Goal: Task Accomplishment & Management: Use online tool/utility

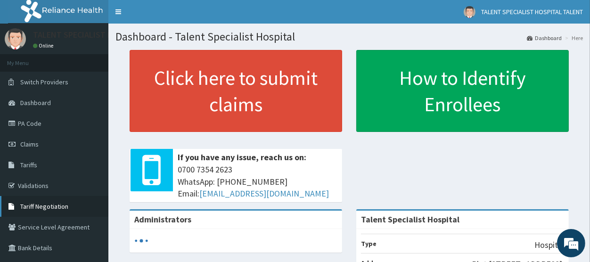
click at [61, 205] on span "Tariff Negotiation" at bounding box center [44, 206] width 48 height 8
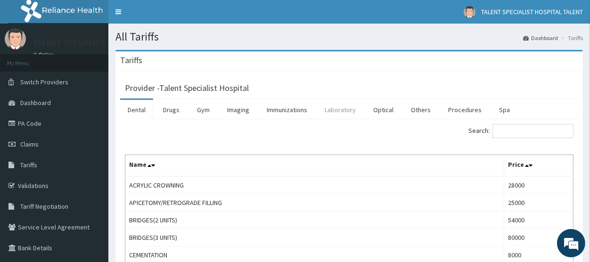
click at [340, 109] on link "Laboratory" at bounding box center [340, 110] width 46 height 20
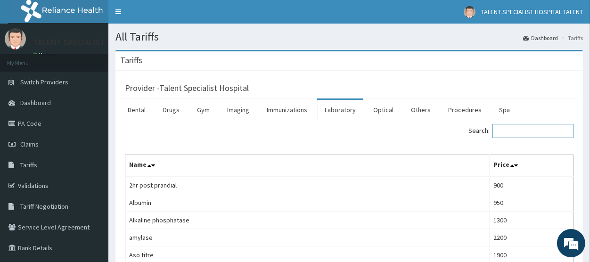
click at [512, 133] on input "Search:" at bounding box center [532, 131] width 81 height 14
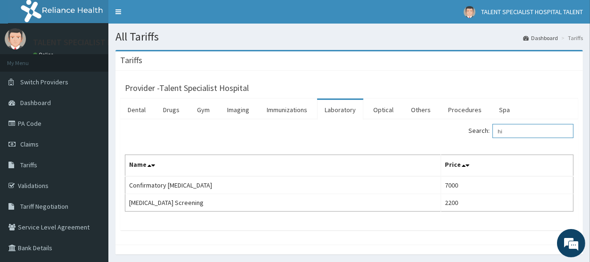
type input "h"
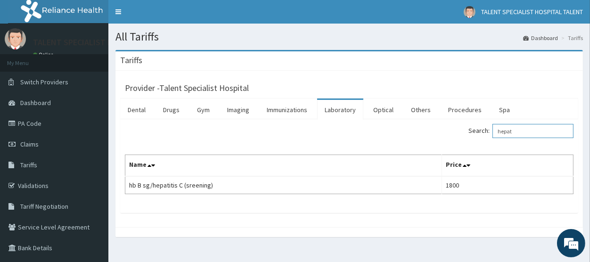
type input "hepat"
